Goal: Task Accomplishment & Management: Manage account settings

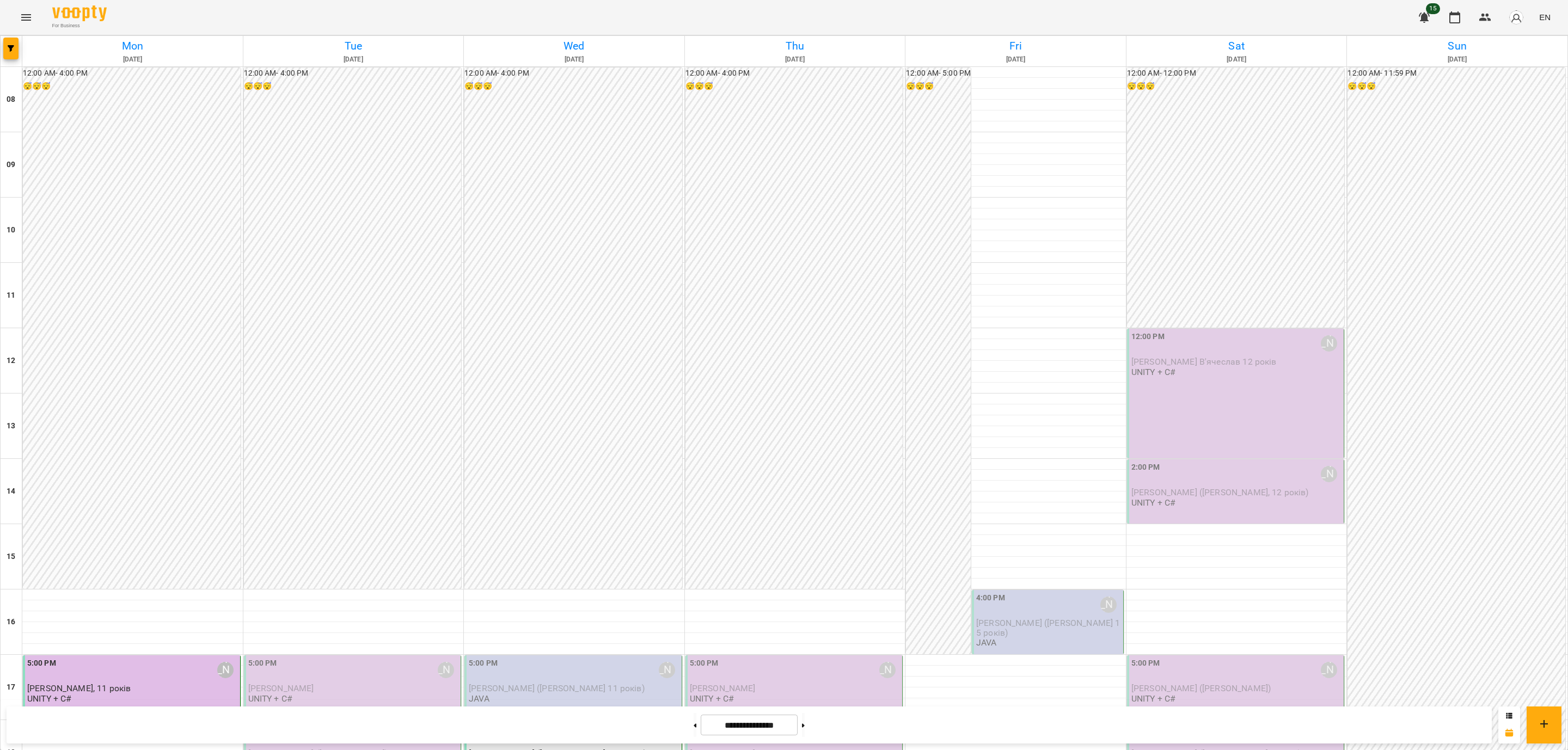
scroll to position [410, 0]
click at [413, 684] on div "[PERSON_NAME]" at bounding box center [354, 688] width 211 height 10
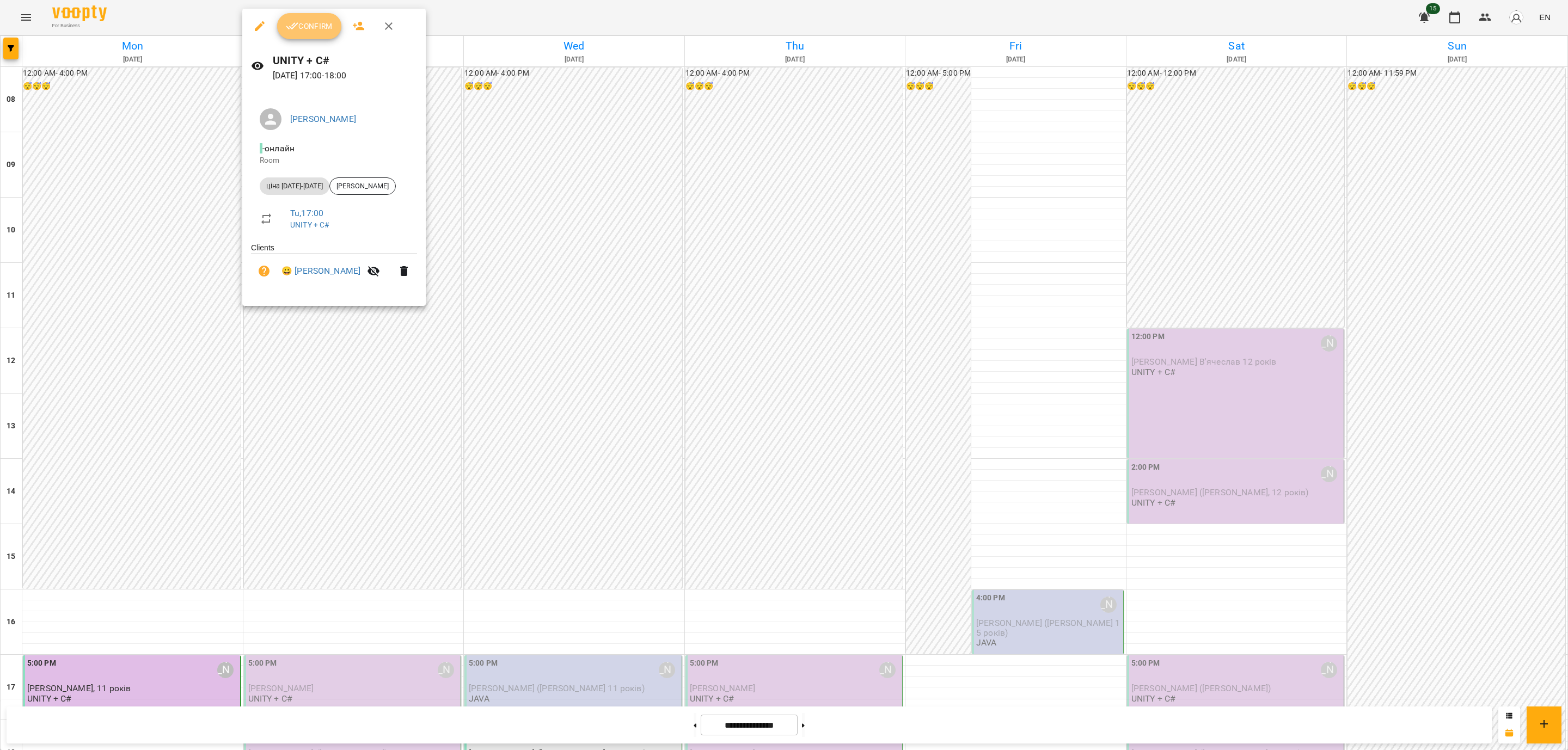
click at [312, 30] on span "Confirm" at bounding box center [309, 26] width 47 height 13
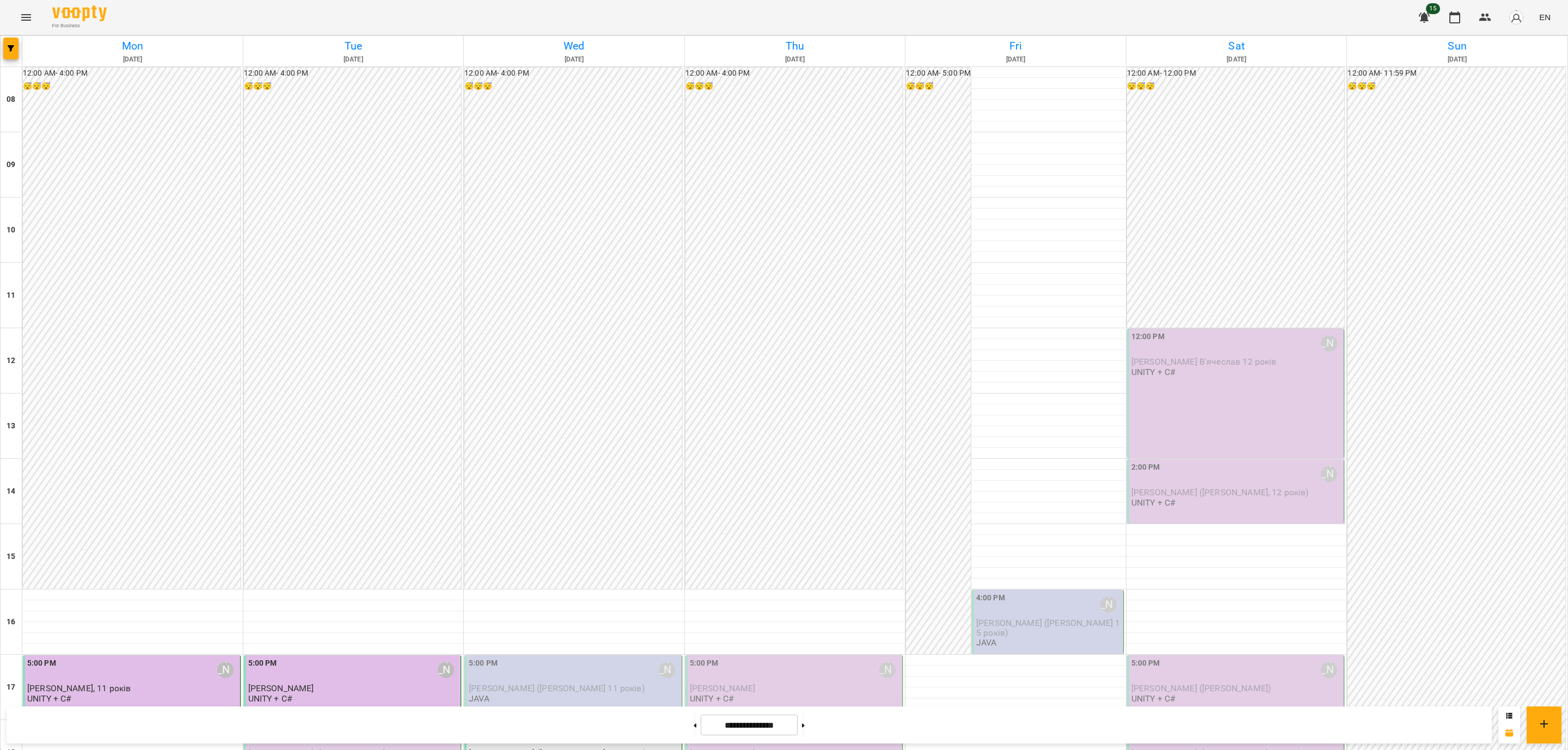
scroll to position [409, 0]
click at [368, 723] on div "6:00 PM [PERSON_NAME]" at bounding box center [354, 735] width 211 height 25
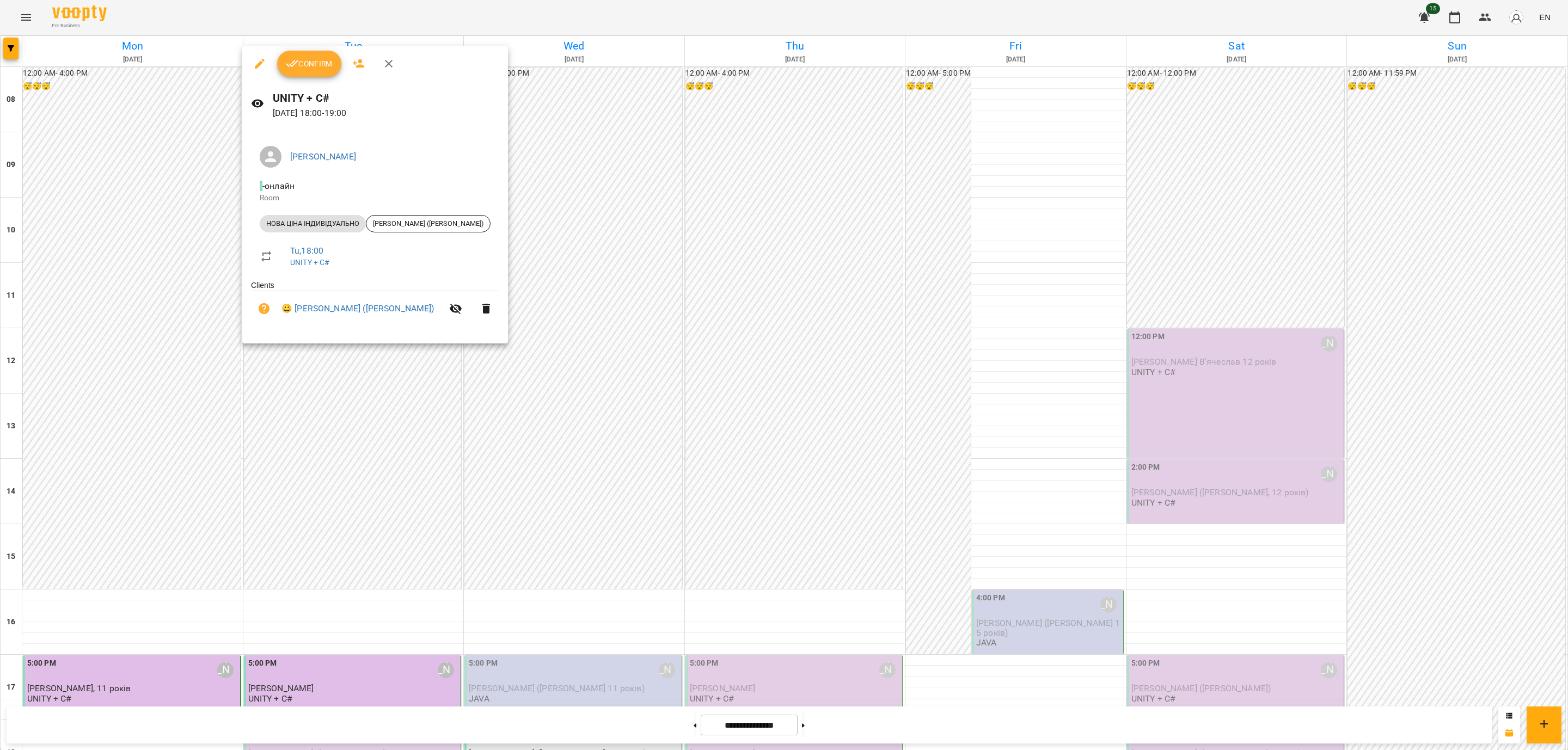
click at [330, 62] on span "Confirm" at bounding box center [309, 63] width 47 height 13
